Goal: Information Seeking & Learning: Compare options

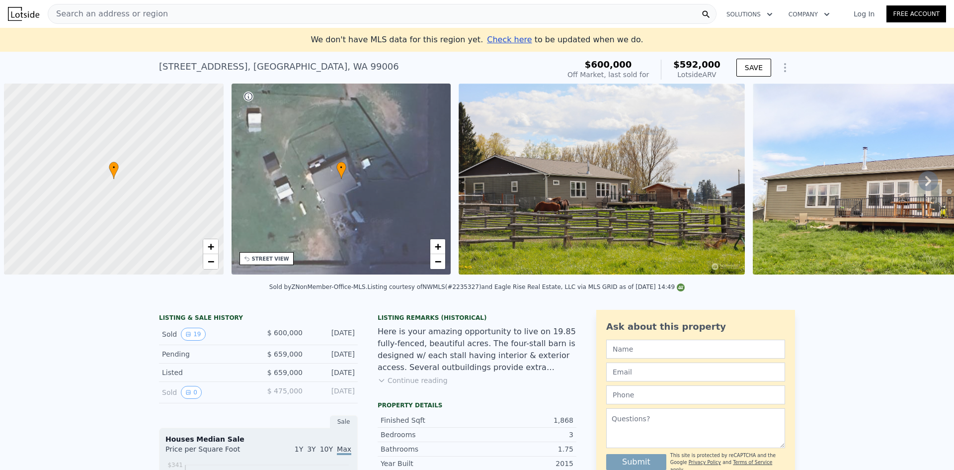
scroll to position [0, 4]
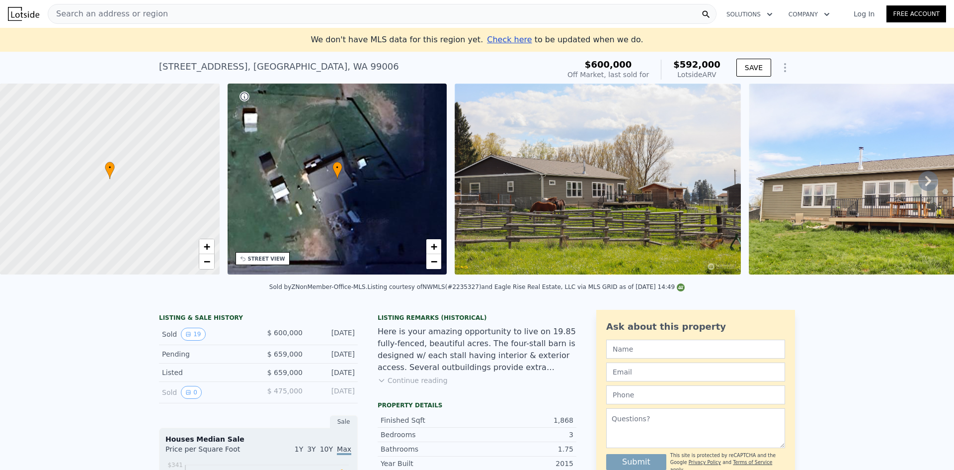
type input "$ 586,000"
type input "-$ 96,318"
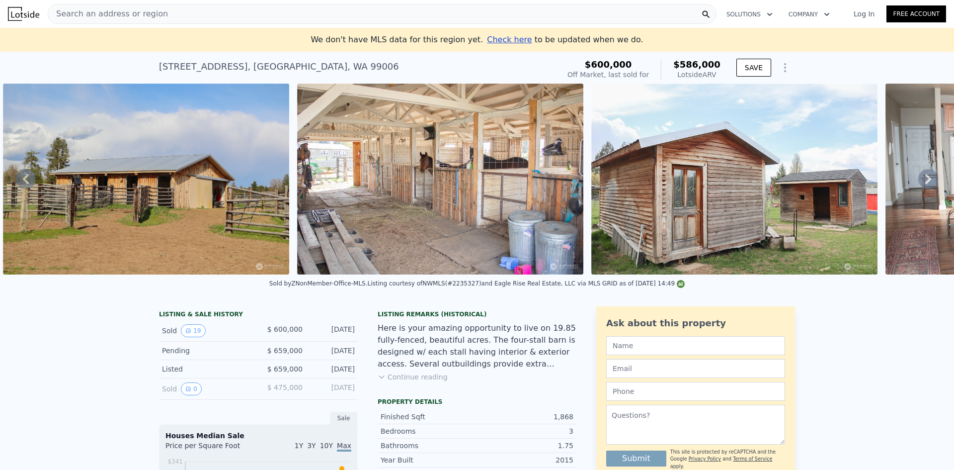
scroll to position [0, 1632]
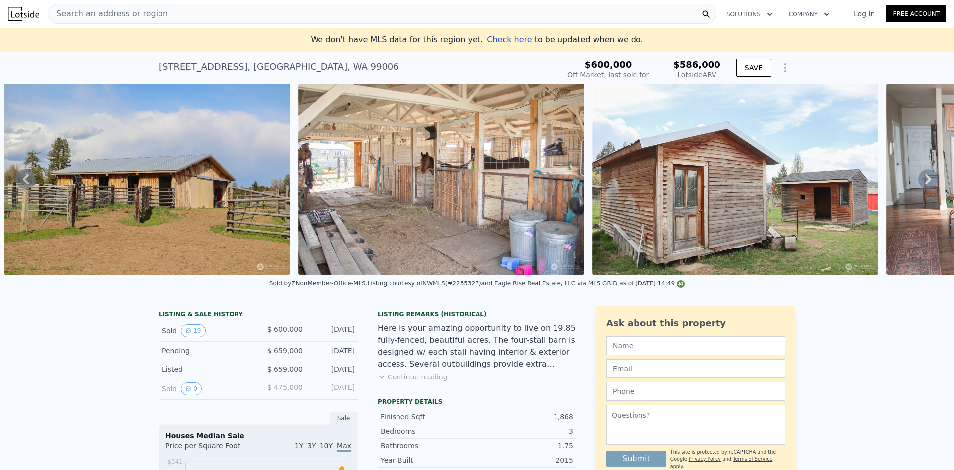
click at [295, 9] on div "Search an address or region" at bounding box center [382, 14] width 669 height 20
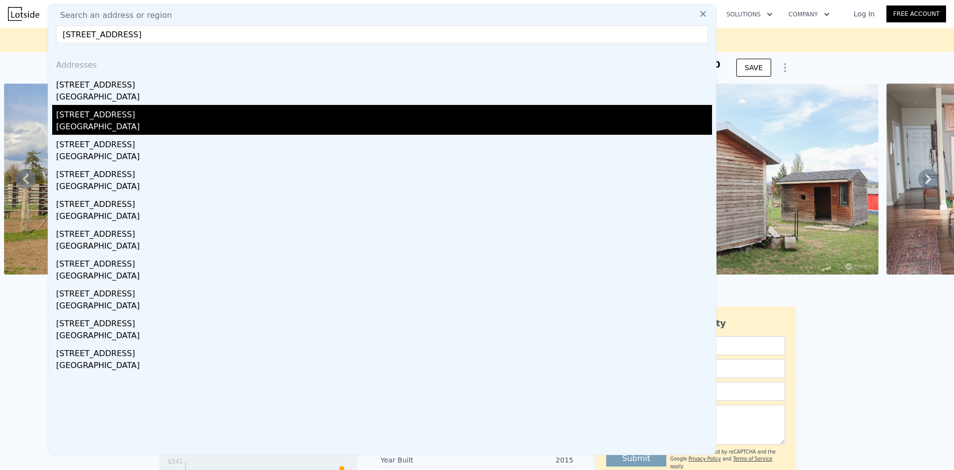
type input "[STREET_ADDRESS]"
click at [189, 112] on div "[STREET_ADDRESS]" at bounding box center [384, 113] width 656 height 16
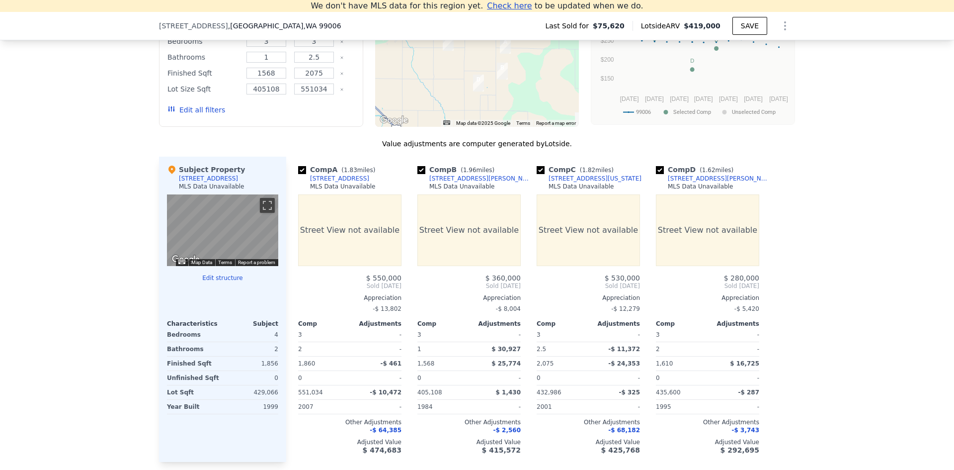
scroll to position [982, 0]
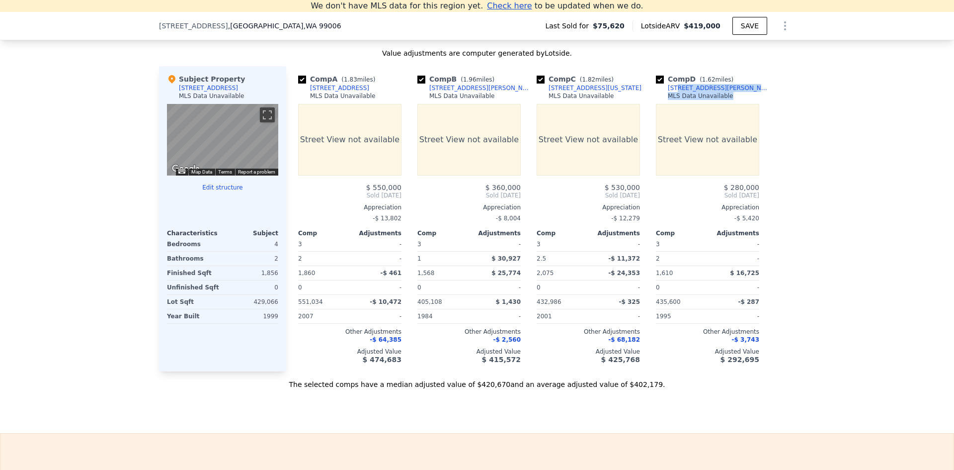
drag, startPoint x: 722, startPoint y: 97, endPoint x: 673, endPoint y: 95, distance: 48.7
click at [673, 95] on div "Comp D ( 1.62 miles) [STREET_ADDRESS][PERSON_NAME] MLS Data Unavailable" at bounding box center [707, 89] width 103 height 30
click at [758, 98] on div "Comp D ( 1.62 miles) [STREET_ADDRESS][PERSON_NAME] MLS Data Unavailable Street …" at bounding box center [707, 218] width 111 height 305
drag, startPoint x: 719, startPoint y: 96, endPoint x: 680, endPoint y: 95, distance: 39.3
click at [680, 95] on div "Comp D ( 1.62 miles) [STREET_ADDRESS][PERSON_NAME] MLS Data Unavailable" at bounding box center [707, 89] width 103 height 30
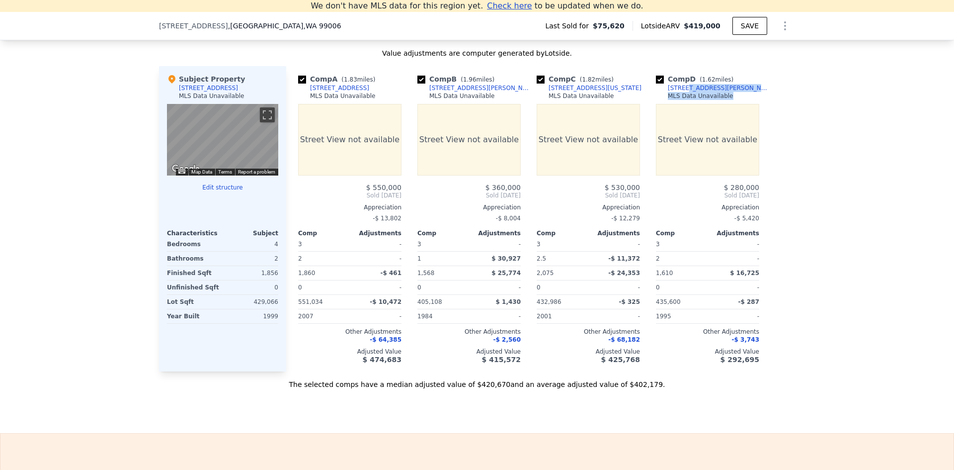
click at [656, 92] on link "[STREET_ADDRESS][PERSON_NAME]" at bounding box center [713, 88] width 115 height 8
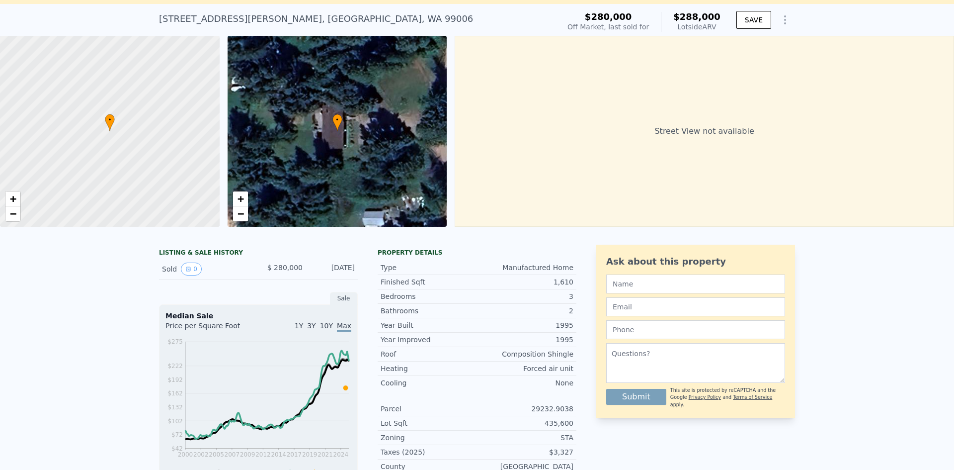
scroll to position [11, 0]
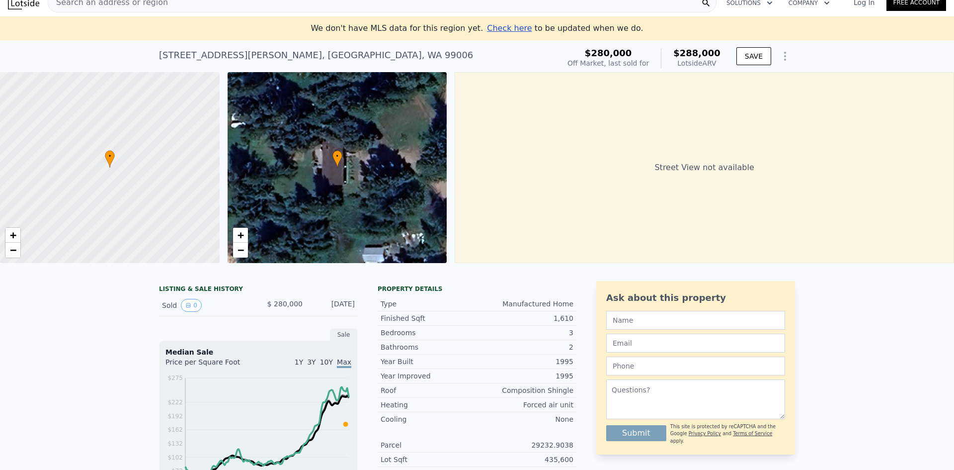
click at [228, 61] on div "37711 N Dalton Rd , Spokane County , WA 99006" at bounding box center [316, 55] width 314 height 14
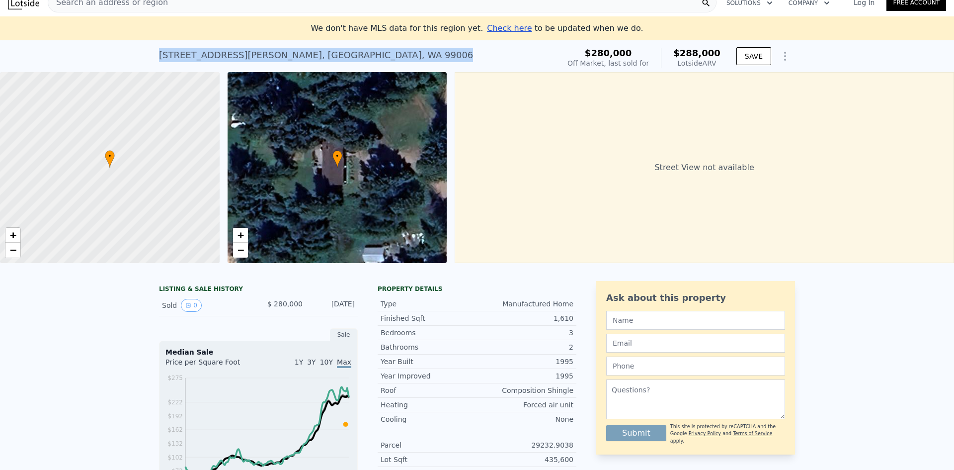
click at [228, 61] on div "37711 N Dalton Rd , Spokane County , WA 99006" at bounding box center [316, 55] width 314 height 14
copy div "37711 N Dalton Rd , Spokane County , WA 99006 Sold Feb 2025 for $280k (~ARV $28…"
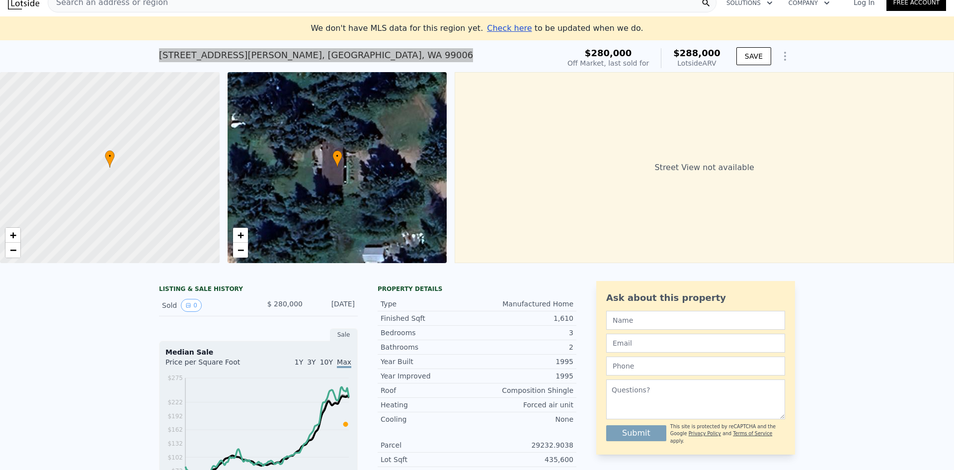
type input "$ 291,000"
type input "-$ 29,400"
